Goal: Entertainment & Leisure: Consume media (video, audio)

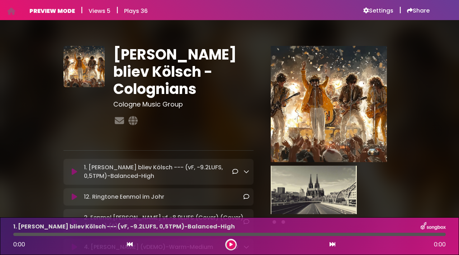
click at [74, 175] on div "1. [PERSON_NAME] bliev Kölsch --- (vF, -9.2LUFS, 0,5TPM)-Balanced-High Loading…" at bounding box center [159, 171] width 182 height 17
click at [74, 173] on icon at bounding box center [74, 171] width 5 height 7
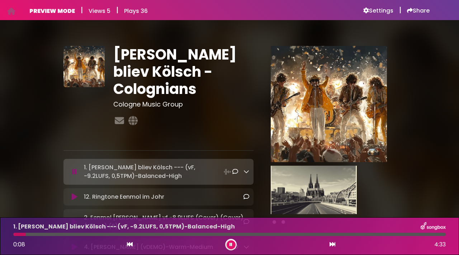
scroll to position [0, 0]
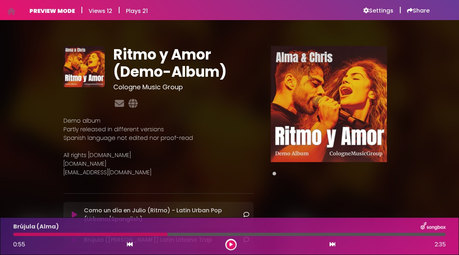
scroll to position [120, 0]
